Goal: Transaction & Acquisition: Download file/media

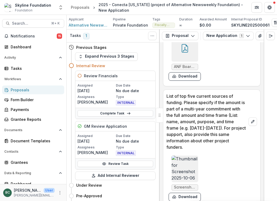
scroll to position [2823, 0]
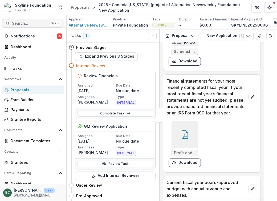
click at [33, 23] on span "Search..." at bounding box center [30, 23] width 36 height 5
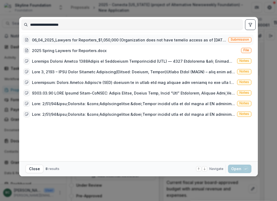
type input "**********"
click at [81, 40] on div "06_04_2025_Lawyers for Reporters_$1,050,000 (Organization does not have temelio…" at bounding box center [129, 40] width 194 height 6
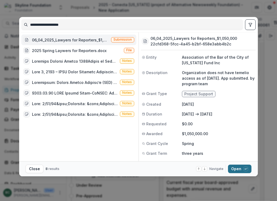
click at [241, 170] on button "Open with enter key" at bounding box center [239, 169] width 23 height 9
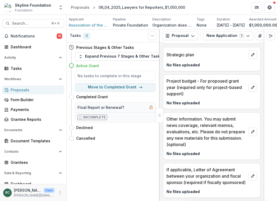
scroll to position [1986, 0]
click at [95, 24] on span "Association of the Bar of the City of [US_STATE] Fund Inc" at bounding box center [89, 25] width 40 height 6
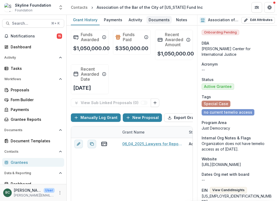
click at [158, 20] on div "Documents" at bounding box center [158, 20] width 25 height 8
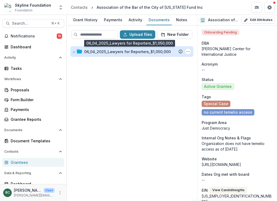
click at [137, 52] on div "06_04_2025_Lawyers for Reporters_$1,050,000" at bounding box center [127, 52] width 86 height 6
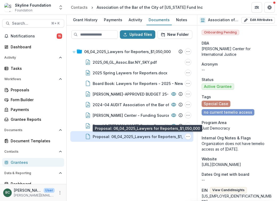
click at [129, 137] on div "Proposal: 06_04_2025_Lawyers for Reporters_$1,050,000" at bounding box center [145, 137] width 105 height 6
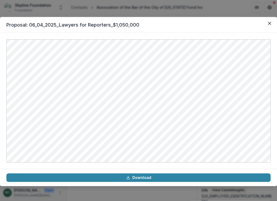
click at [122, 14] on div "Proposal: 06_04_2025_Lawyers for Reporters_$1,050,000 Download" at bounding box center [138, 100] width 277 height 201
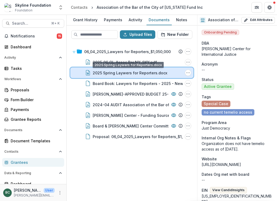
click at [143, 76] on div "2025 Spring Laywers for Reporters.docx File Options Download Rename" at bounding box center [131, 73] width 123 height 11
